Goal: Register for event/course

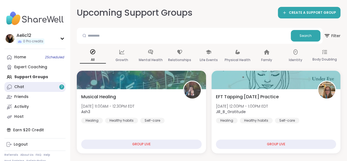
click at [63, 84] on link "Chat 7" at bounding box center [34, 87] width 61 height 10
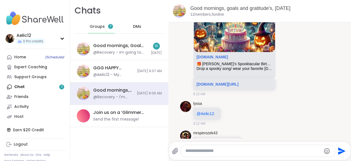
scroll to position [798, 0]
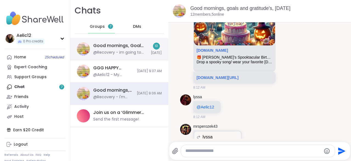
click at [123, 49] on div "Good mornings, Goal and Gratitude's , [DATE] @Recovery - im going to go, thanks…" at bounding box center [120, 49] width 54 height 13
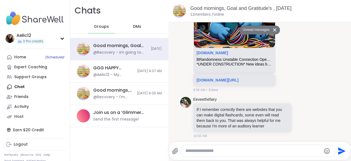
scroll to position [1526, 0]
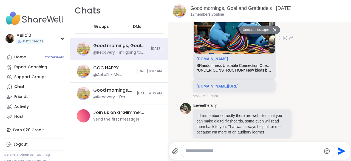
click at [239, 88] on link "[DOMAIN_NAME][URL]" at bounding box center [218, 86] width 42 height 4
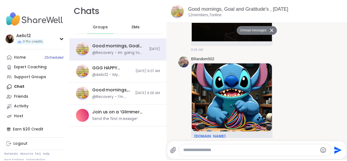
scroll to position [1596, 0]
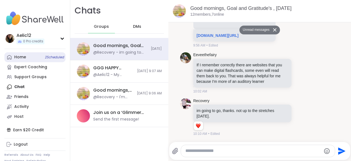
click at [36, 61] on link "Home 2 Scheduled" at bounding box center [34, 57] width 61 height 10
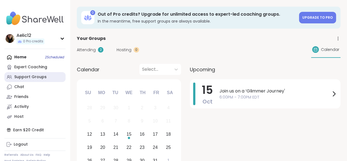
click at [24, 76] on div "Support Groups" at bounding box center [30, 76] width 32 height 5
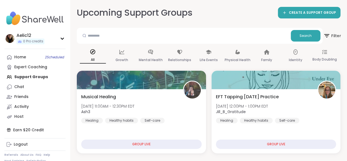
click at [334, 36] on span "Filter" at bounding box center [332, 36] width 18 height 14
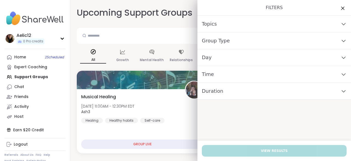
click at [251, 79] on div "Time" at bounding box center [275, 74] width 154 height 17
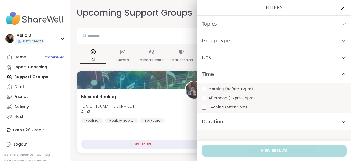
click at [242, 87] on span "Morning (before 12pm)" at bounding box center [231, 89] width 44 height 6
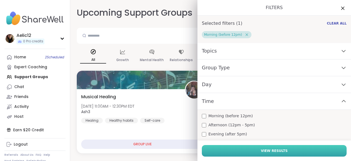
click at [247, 150] on button "View Results" at bounding box center [274, 151] width 145 height 12
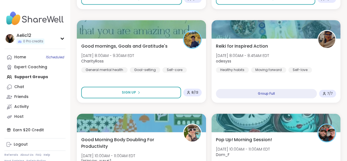
scroll to position [238, 0]
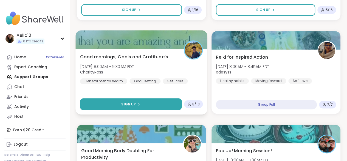
click at [175, 102] on button "Sign Up" at bounding box center [131, 104] width 102 height 12
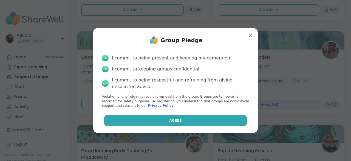
click at [179, 119] on button "Agree" at bounding box center [175, 120] width 143 height 12
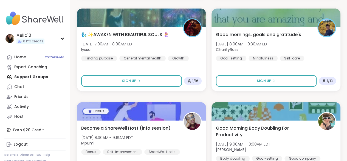
scroll to position [1034, 0]
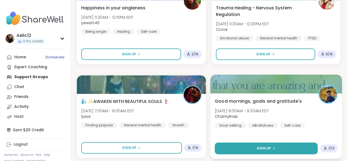
click at [281, 142] on button "Sign Up" at bounding box center [266, 148] width 103 height 12
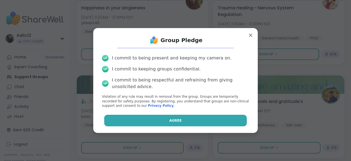
click at [216, 121] on button "Agree" at bounding box center [175, 120] width 143 height 12
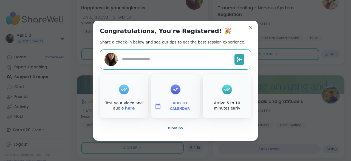
type textarea "*"
